Goal: Transaction & Acquisition: Book appointment/travel/reservation

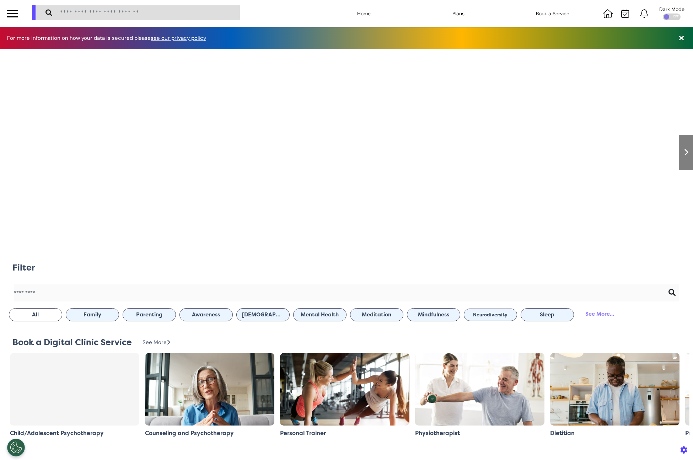
scroll to position [0, 347]
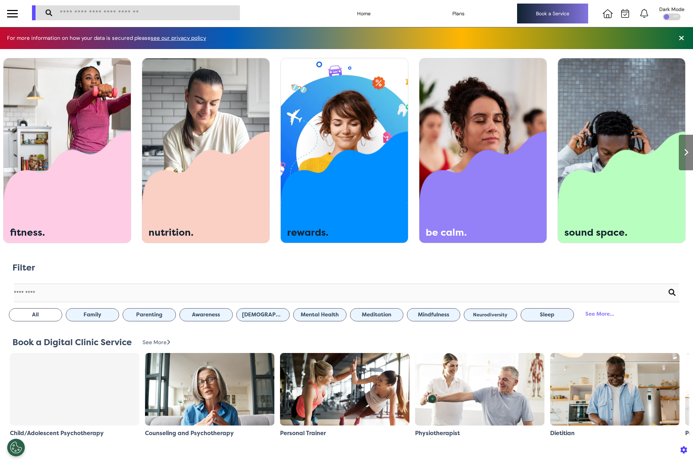
click at [519, 22] on div "Book a Service" at bounding box center [552, 14] width 71 height 20
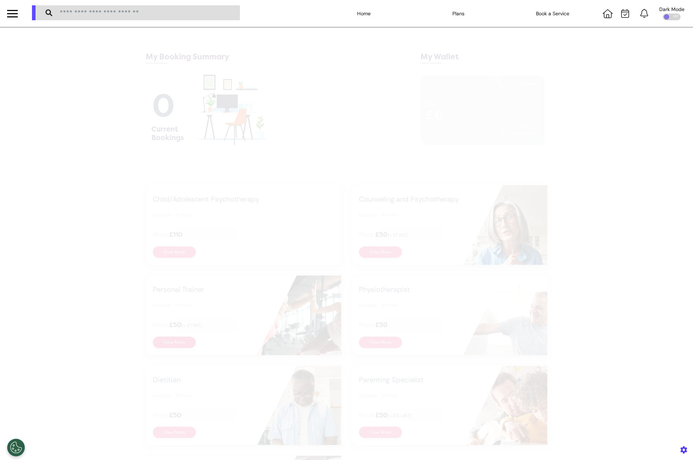
click at [168, 343] on button "View More" at bounding box center [174, 342] width 43 height 11
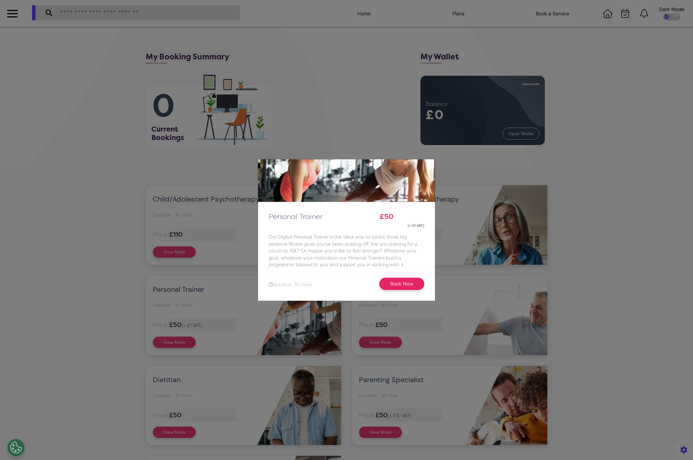
click at [394, 286] on button "Book Now" at bounding box center [401, 284] width 45 height 12
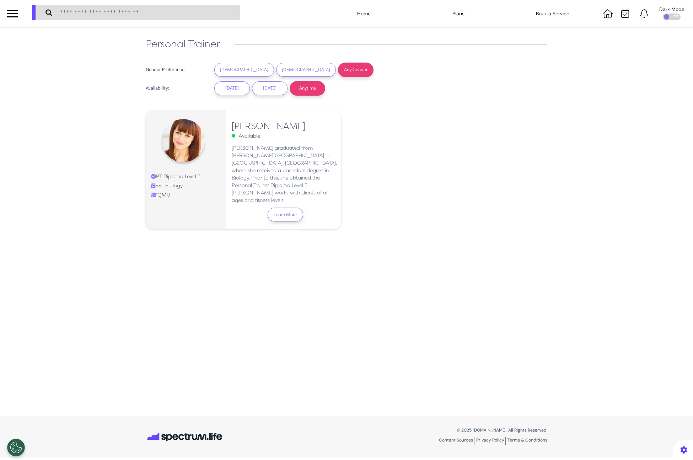
click at [287, 208] on button "Learn More" at bounding box center [286, 215] width 36 height 14
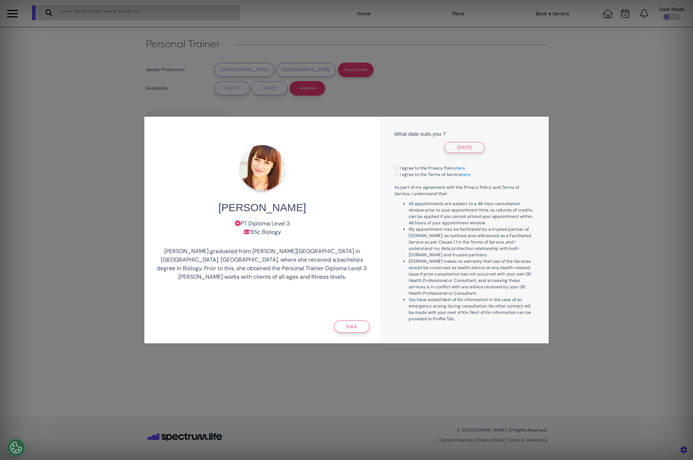
click at [473, 149] on button "30 Oct 25" at bounding box center [464, 147] width 41 height 11
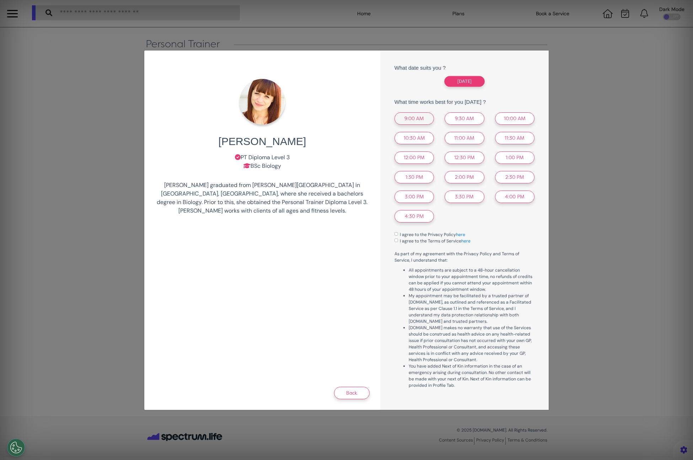
click at [417, 119] on button "9:00 AM" at bounding box center [414, 118] width 39 height 12
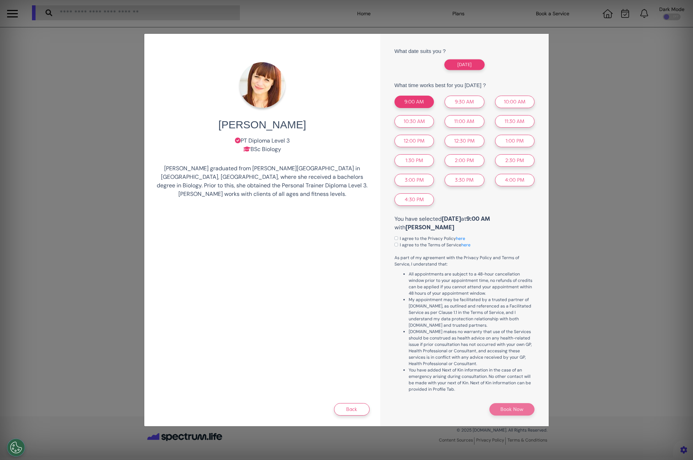
click at [400, 238] on label "I agree to the Privacy Policy here" at bounding box center [432, 238] width 65 height 6
click at [400, 246] on label "I agree to the Terms of Service here" at bounding box center [435, 245] width 71 height 6
click at [501, 410] on button "Book Now" at bounding box center [512, 409] width 45 height 12
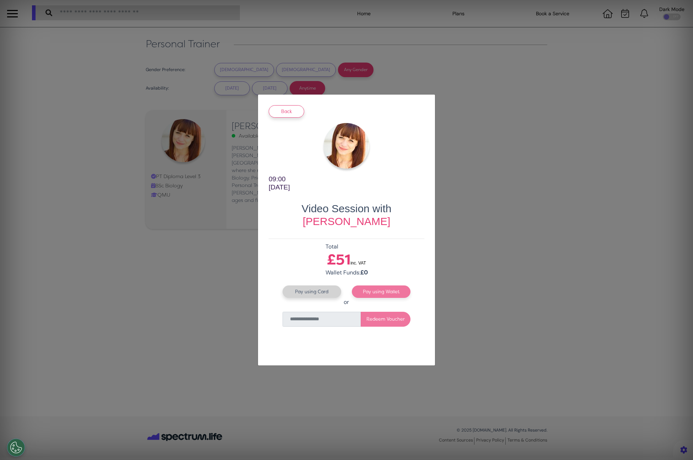
click at [323, 291] on button "Pay using Card" at bounding box center [312, 292] width 59 height 12
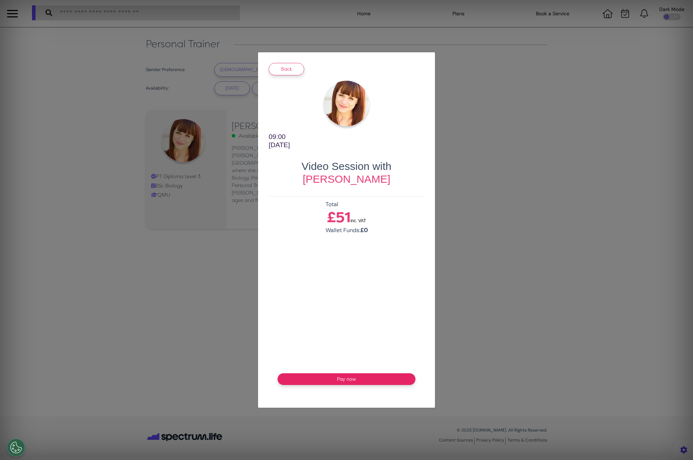
click at [340, 373] on button "Pay now" at bounding box center [347, 379] width 138 height 12
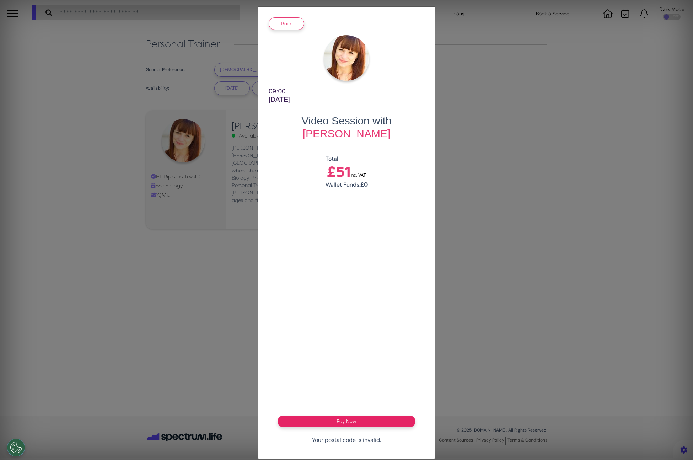
click at [309, 419] on button "Pay Now" at bounding box center [347, 422] width 138 height 12
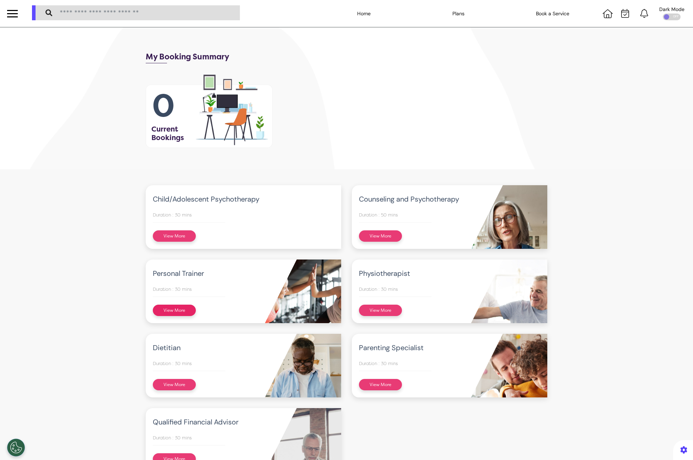
click at [183, 310] on button "View More" at bounding box center [174, 310] width 43 height 11
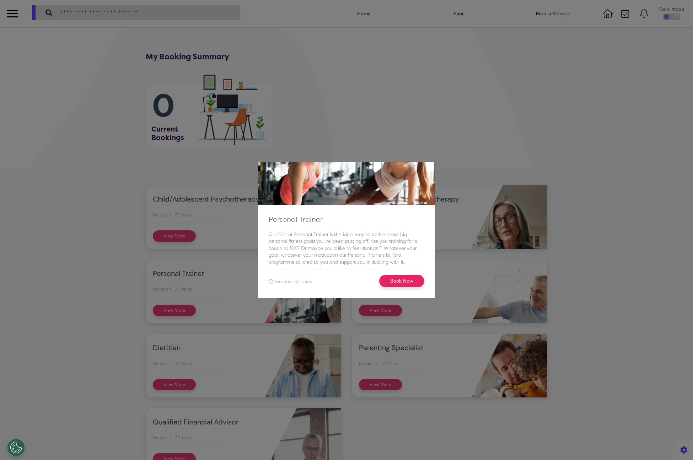
click at [422, 279] on button "Book Now" at bounding box center [401, 281] width 45 height 12
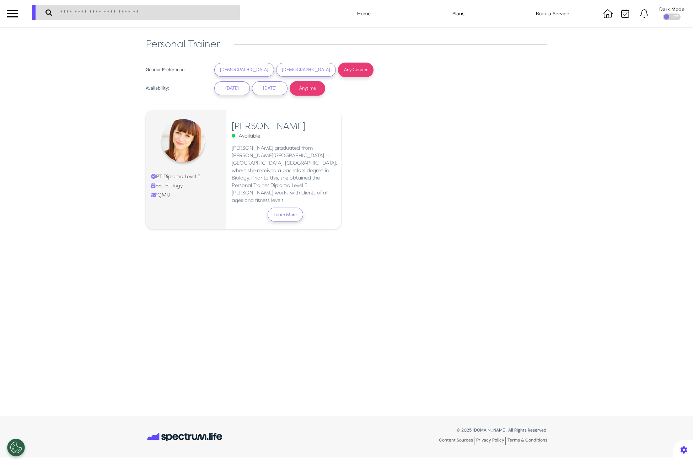
click at [283, 208] on button "Learn More" at bounding box center [286, 215] width 36 height 14
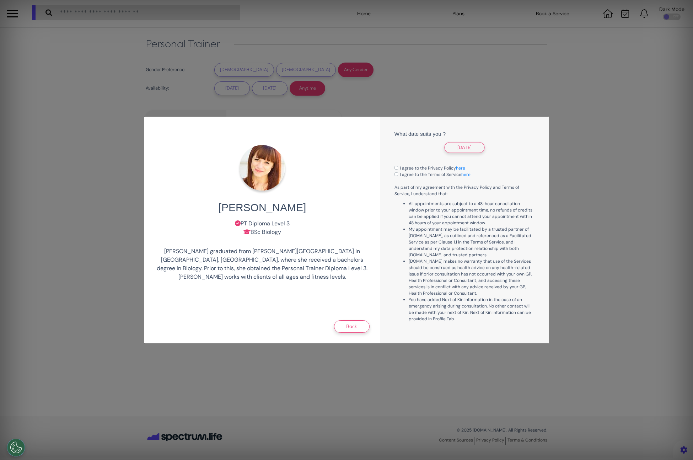
click at [467, 146] on button "30 Oct 25" at bounding box center [464, 147] width 41 height 11
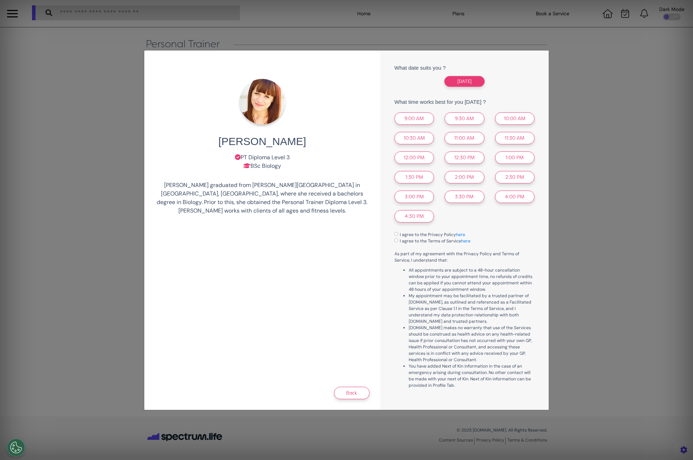
click at [420, 124] on div "9:00 AM 9:30 AM 10:00 AM 10:30 AM 11:00 AM 11:30 AM 12:00 PM 12:30 PM 1:00 PM 1…" at bounding box center [464, 167] width 151 height 117
click at [414, 113] on button "9:00 AM" at bounding box center [414, 118] width 39 height 12
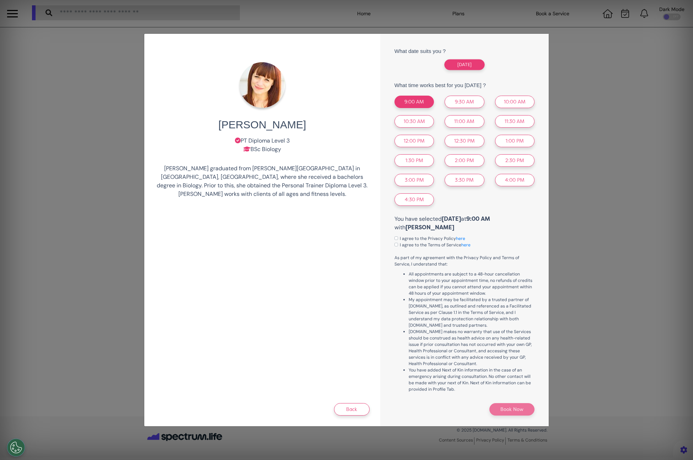
click at [399, 239] on div "I agree to the Privacy Policy here" at bounding box center [465, 238] width 140 height 6
click at [395, 241] on div "I agree to the Privacy Policy here" at bounding box center [465, 238] width 140 height 6
click at [395, 244] on div "I agree to the Terms of Service here" at bounding box center [465, 245] width 140 height 6
click at [400, 239] on label "I agree to the Privacy Policy here" at bounding box center [432, 238] width 65 height 6
click at [400, 244] on label "I agree to the Terms of Service here" at bounding box center [435, 245] width 71 height 6
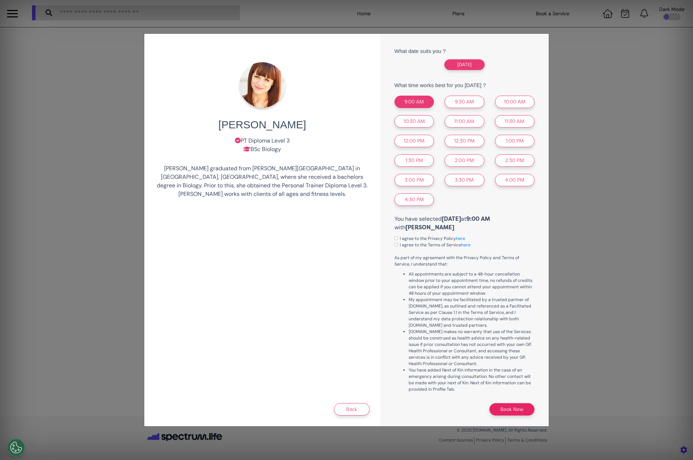
click at [495, 407] on button "Book Now" at bounding box center [512, 409] width 45 height 12
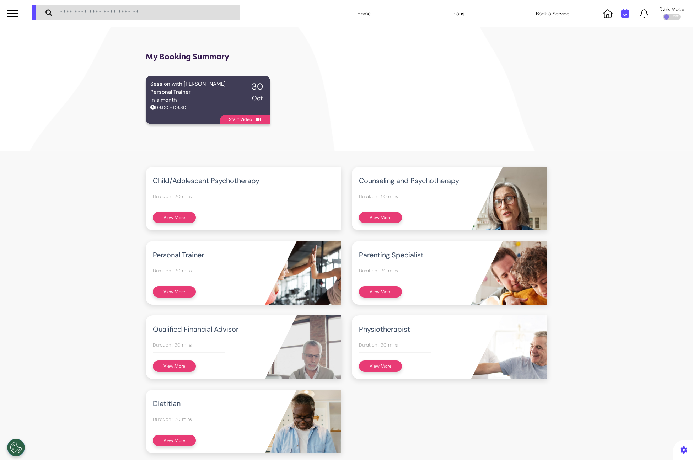
click at [622, 17] on icon at bounding box center [626, 13] width 8 height 9
click at [675, 59] on div "You have no appointments to view" at bounding box center [622, 256] width 142 height 407
click at [660, 43] on div "Past" at bounding box center [657, 40] width 71 height 26
click at [595, 44] on div "Upcoming" at bounding box center [586, 40] width 71 height 26
click at [480, 66] on div at bounding box center [415, 83] width 275 height 91
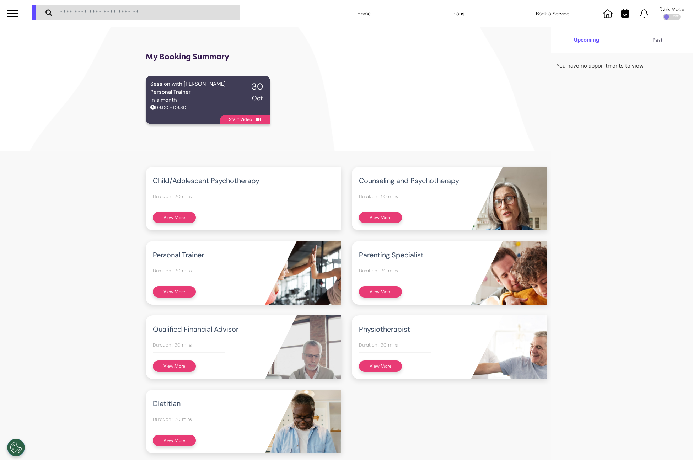
click at [664, 45] on div "Past" at bounding box center [657, 40] width 71 height 26
click at [416, 81] on div at bounding box center [415, 83] width 275 height 91
click at [200, 122] on div "Start Video" at bounding box center [208, 119] width 124 height 9
click at [482, 94] on div at bounding box center [415, 83] width 275 height 91
click at [608, 43] on div "Upcoming" at bounding box center [586, 40] width 71 height 26
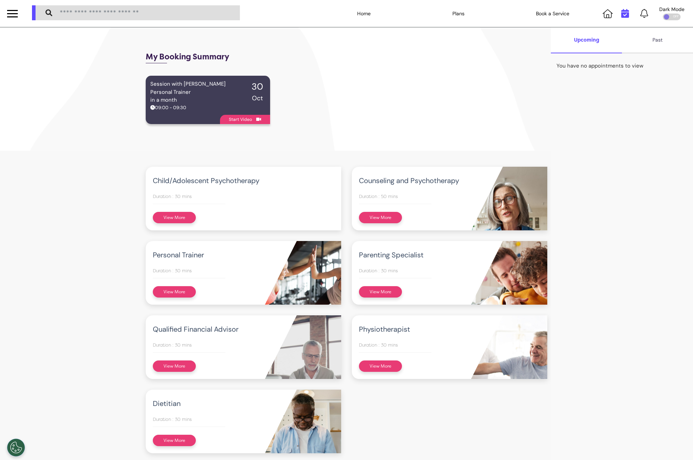
click at [622, 17] on icon at bounding box center [626, 13] width 8 height 9
click at [623, 20] on div at bounding box center [627, 13] width 54 height 27
click at [622, 18] on div at bounding box center [627, 13] width 54 height 27
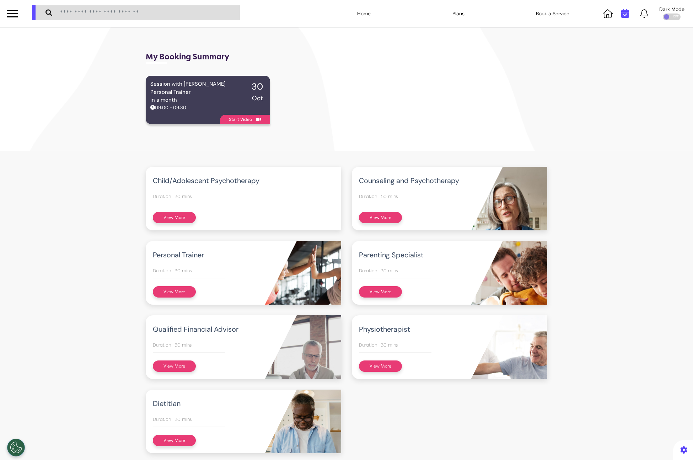
click at [622, 16] on icon at bounding box center [626, 13] width 8 height 9
click at [646, 13] on div at bounding box center [627, 13] width 54 height 27
click at [641, 14] on icon at bounding box center [645, 13] width 8 height 9
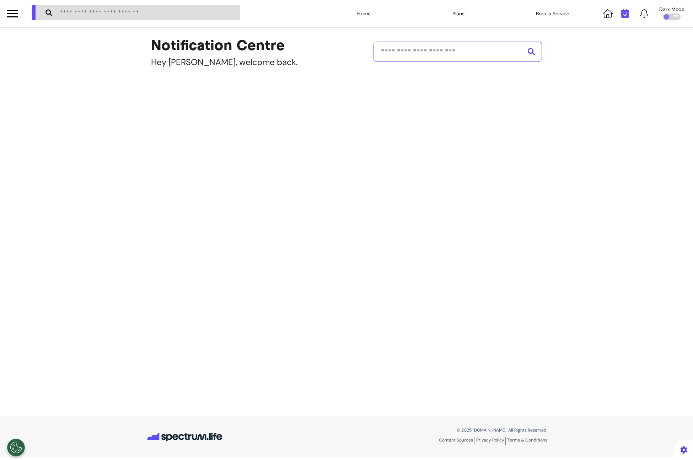
click at [629, 14] on icon at bounding box center [626, 13] width 8 height 9
drag, startPoint x: 614, startPoint y: 14, endPoint x: 607, endPoint y: 20, distance: 8.9
click at [613, 14] on div at bounding box center [627, 13] width 54 height 27
click at [607, 20] on div at bounding box center [627, 13] width 54 height 27
click at [607, 19] on div at bounding box center [627, 13] width 54 height 27
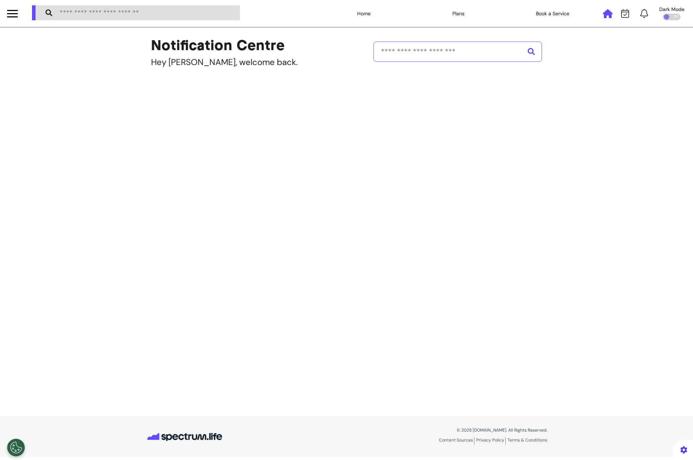
click at [607, 18] on icon at bounding box center [608, 13] width 10 height 9
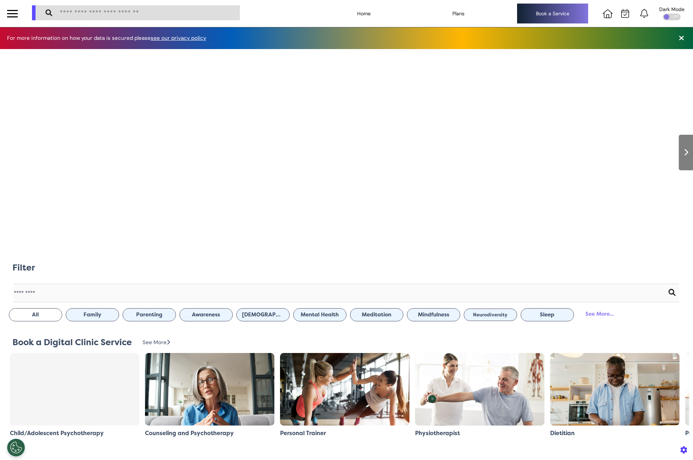
scroll to position [0, 342]
click at [563, 10] on div "Book a Service" at bounding box center [552, 14] width 71 height 20
